Goal: Complete application form

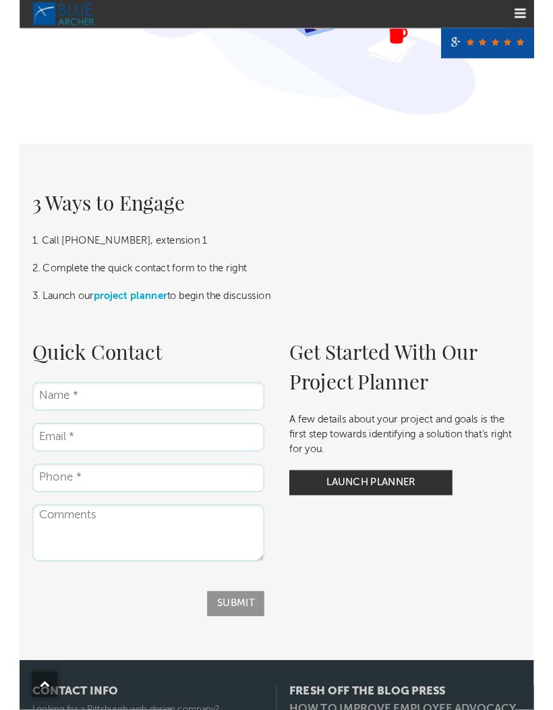
scroll to position [2253, 0]
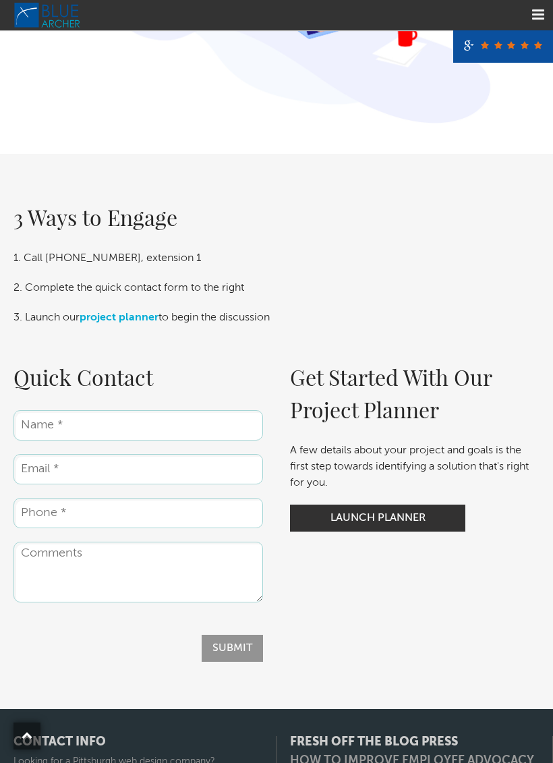
click at [183, 454] on input "Email *" at bounding box center [138, 469] width 250 height 30
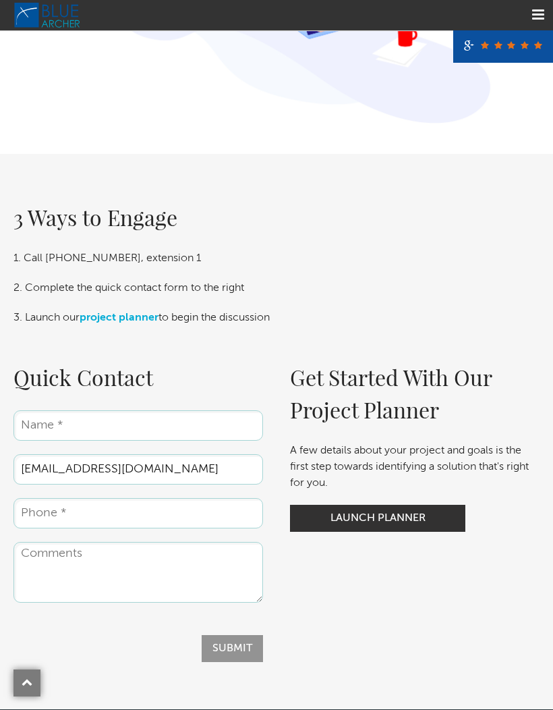
type input "[EMAIL_ADDRESS][DOMAIN_NAME]"
click at [183, 411] on input "Name *" at bounding box center [138, 425] width 250 height 30
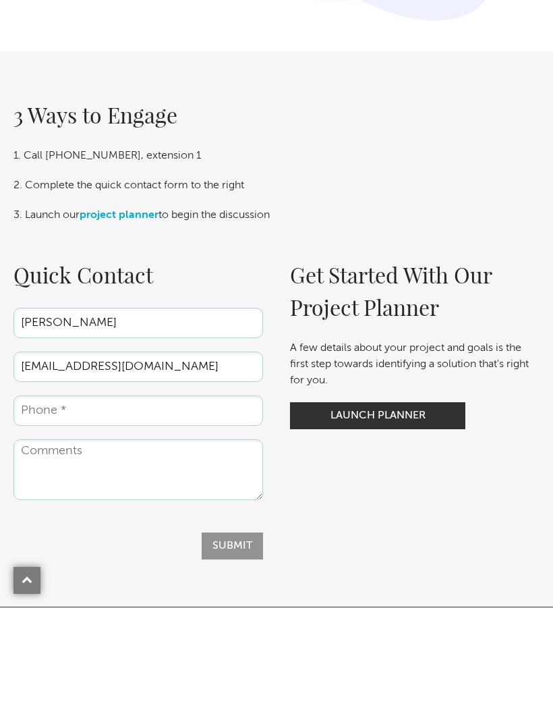
type input "[PERSON_NAME]"
click at [161, 498] on input "Phone *" at bounding box center [138, 513] width 250 height 30
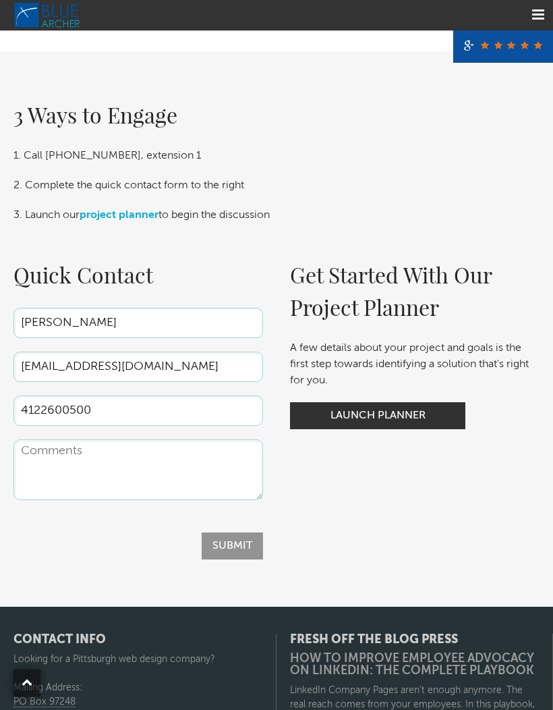
type input "4122600500"
click at [70, 442] on textarea "Comments" at bounding box center [138, 469] width 250 height 61
type textarea "Looking for initial consult to get started from zero"
click at [415, 402] on link "Launch Planner" at bounding box center [377, 415] width 175 height 27
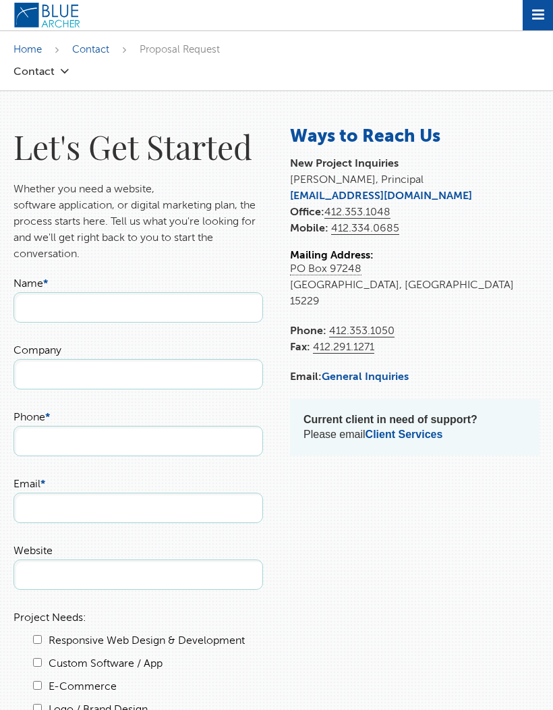
click at [198, 317] on input "Name *" at bounding box center [138, 307] width 250 height 30
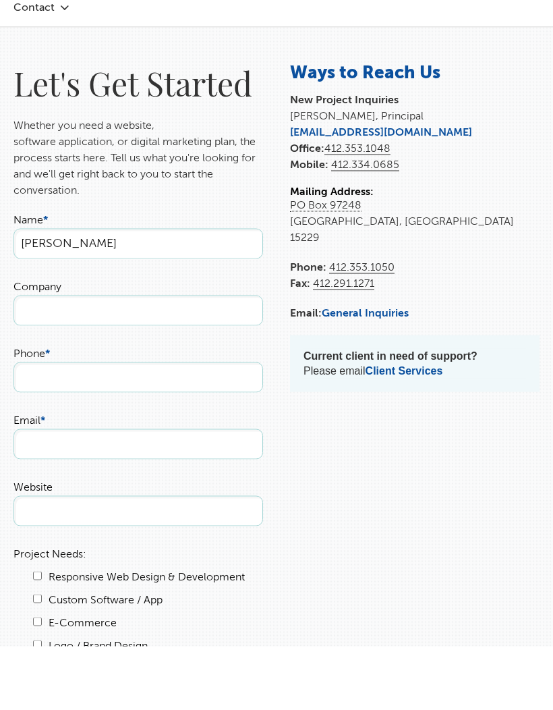
type input "[PERSON_NAME]"
click at [163, 426] on input "Phone *" at bounding box center [138, 441] width 250 height 30
type input "412 260 0500"
click at [196, 493] on input "Email *" at bounding box center [138, 508] width 250 height 30
type input "S"
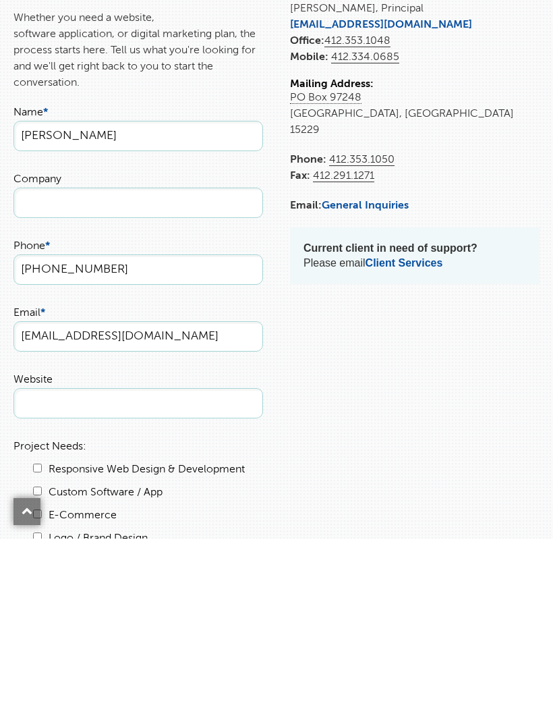
type input "Margotwinston@proton.me"
click at [172, 559] on input "Website" at bounding box center [138, 574] width 250 height 30
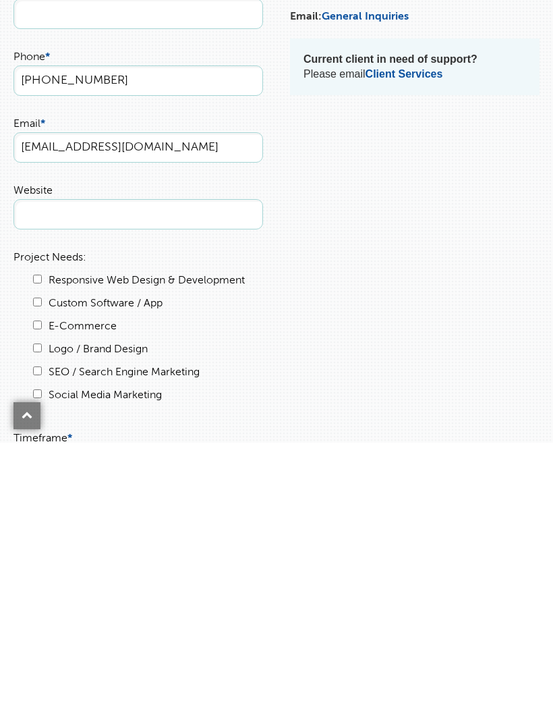
scroll to position [360, 0]
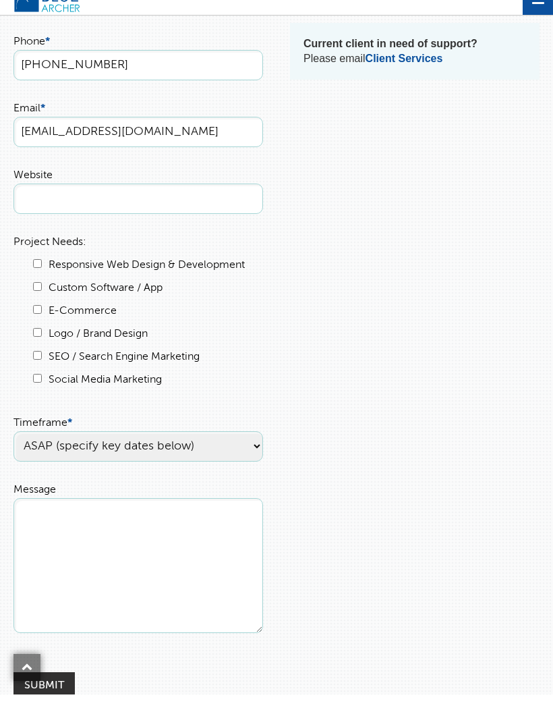
click at [40, 275] on input "Responsive Web Design & Development" at bounding box center [37, 279] width 9 height 9
checkbox input "true"
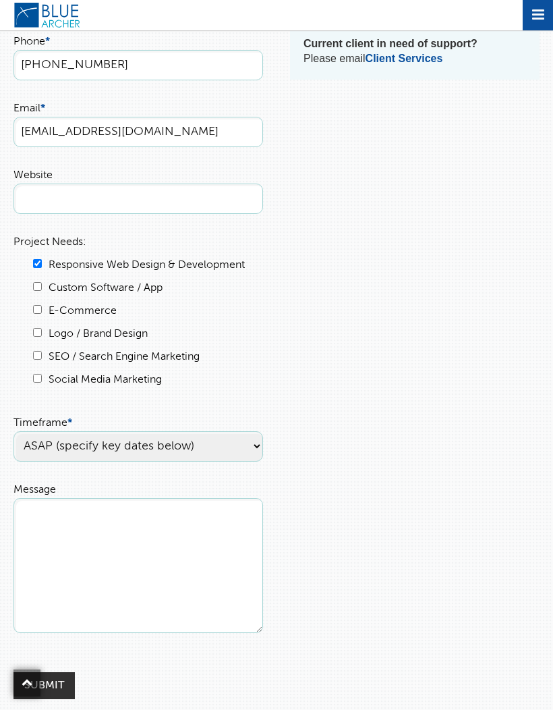
click at [40, 306] on input "E-Commerce" at bounding box center [37, 309] width 9 height 9
checkbox input "true"
click at [43, 326] on ul "Responsive Web Design & Development Custom Software / App E-Commerce Logo / Bra…" at bounding box center [146, 322] width 233 height 131
click at [36, 334] on input "Logo / Brand Design" at bounding box center [37, 332] width 9 height 9
checkbox input "true"
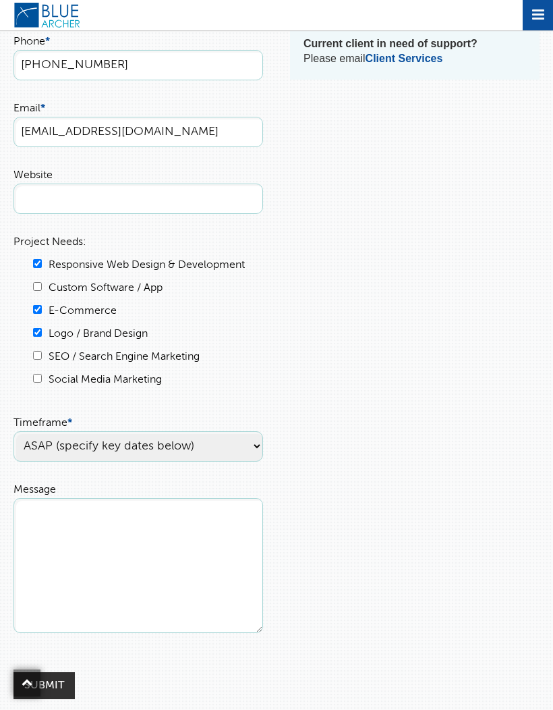
click at [65, 451] on select "ASAP (specify key dates below) Within 3 months Within 6 months Undecided" at bounding box center [138, 446] width 250 height 30
click at [44, 540] on textarea "Message" at bounding box center [138, 565] width 250 height 135
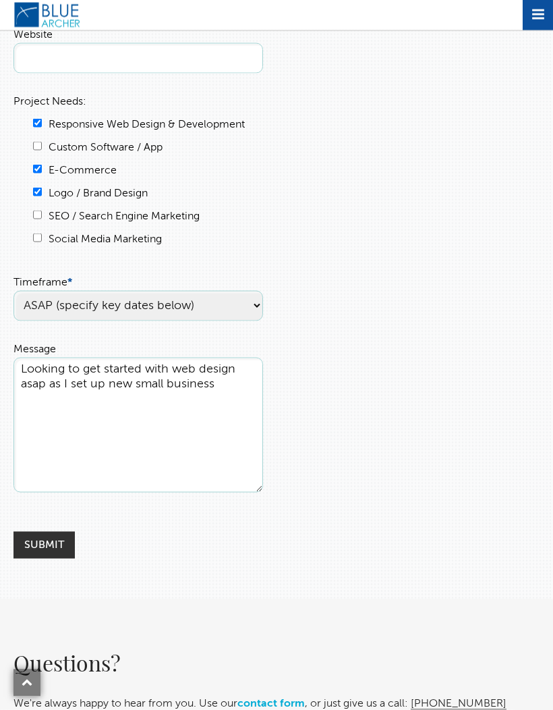
scroll to position [517, 0]
type textarea "Looking to get started with web design asap as I set up new small business"
click at [52, 547] on input "Submit" at bounding box center [43, 544] width 61 height 27
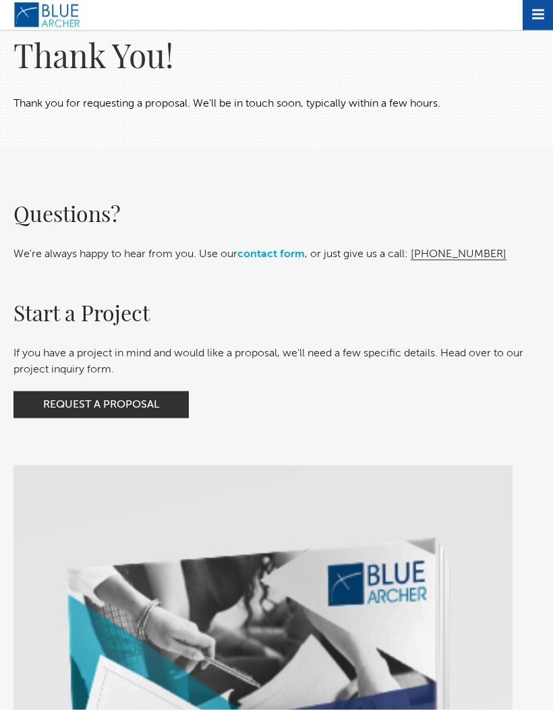
scroll to position [57, 0]
